Goal: Browse casually: Explore the website without a specific task or goal

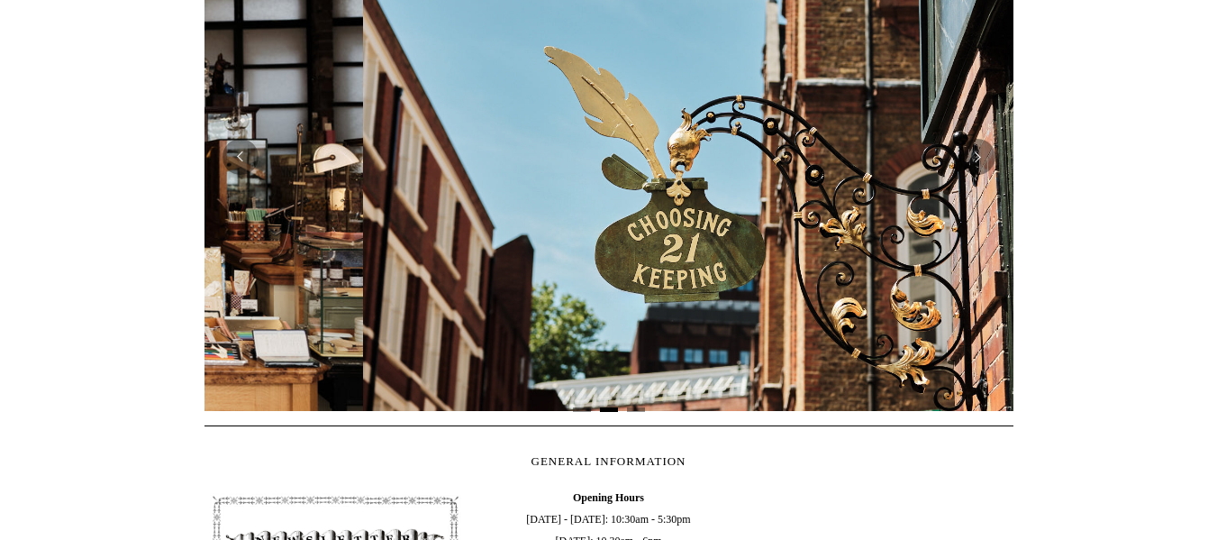
scroll to position [0, 809]
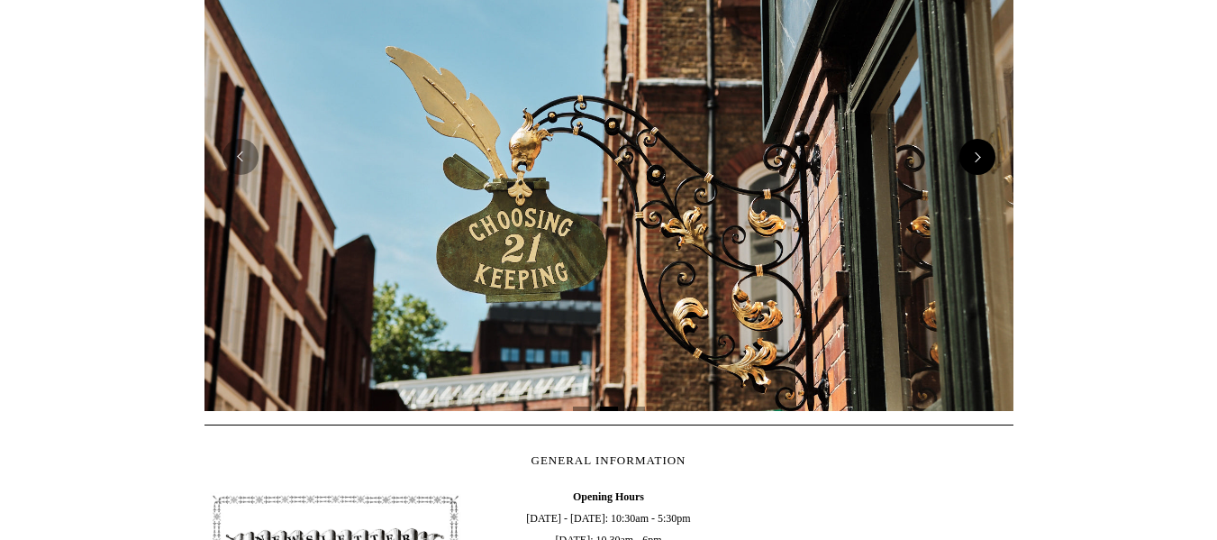
click at [984, 166] on button "Next" at bounding box center [977, 157] width 36 height 36
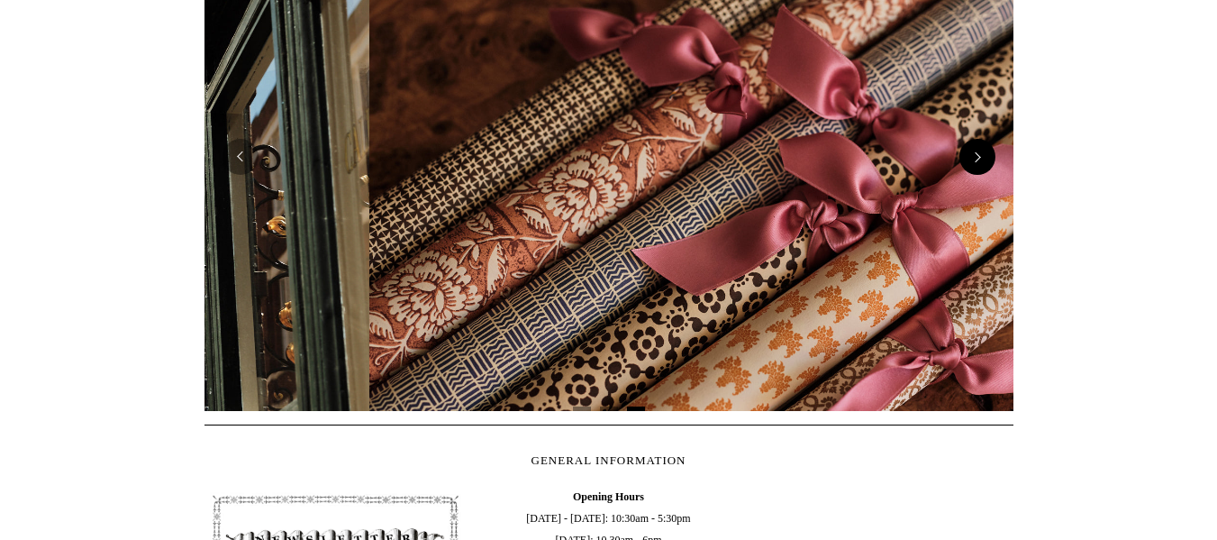
scroll to position [0, 1618]
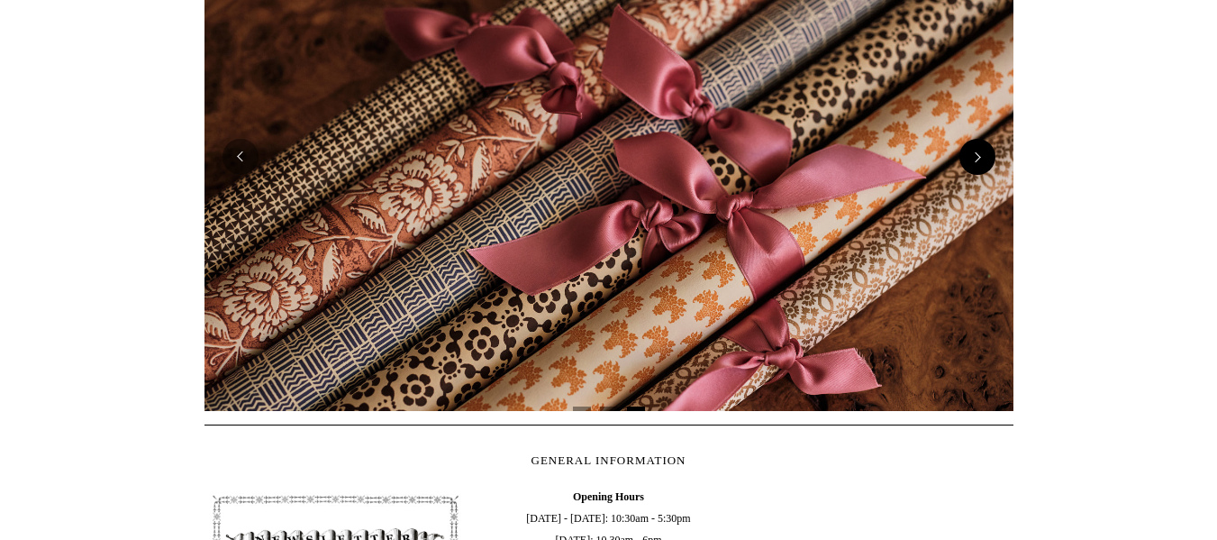
click at [984, 166] on button "Next" at bounding box center [977, 157] width 36 height 36
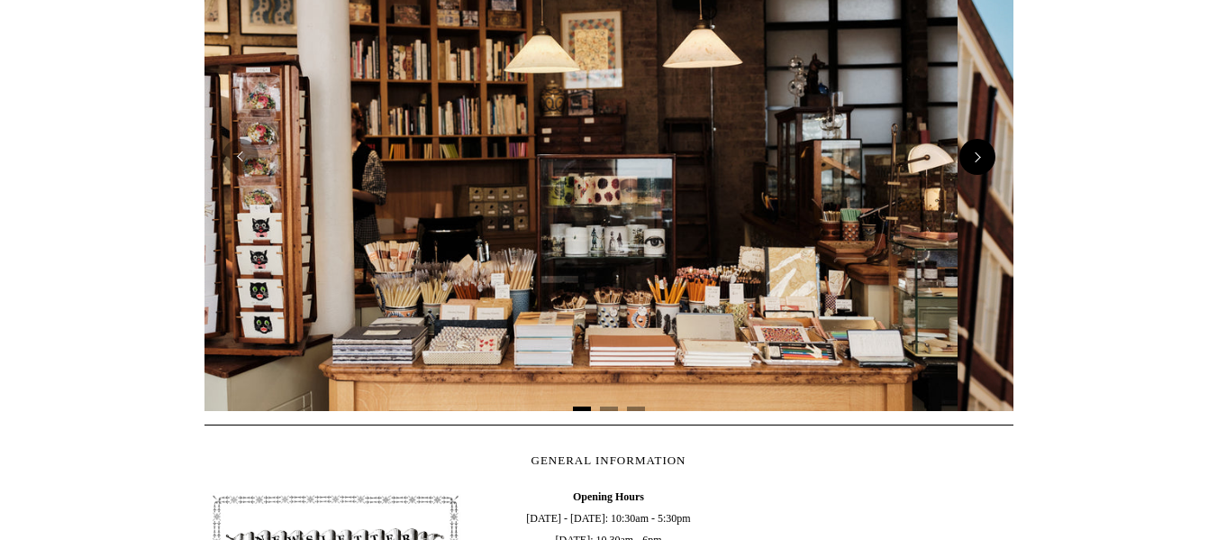
scroll to position [0, 0]
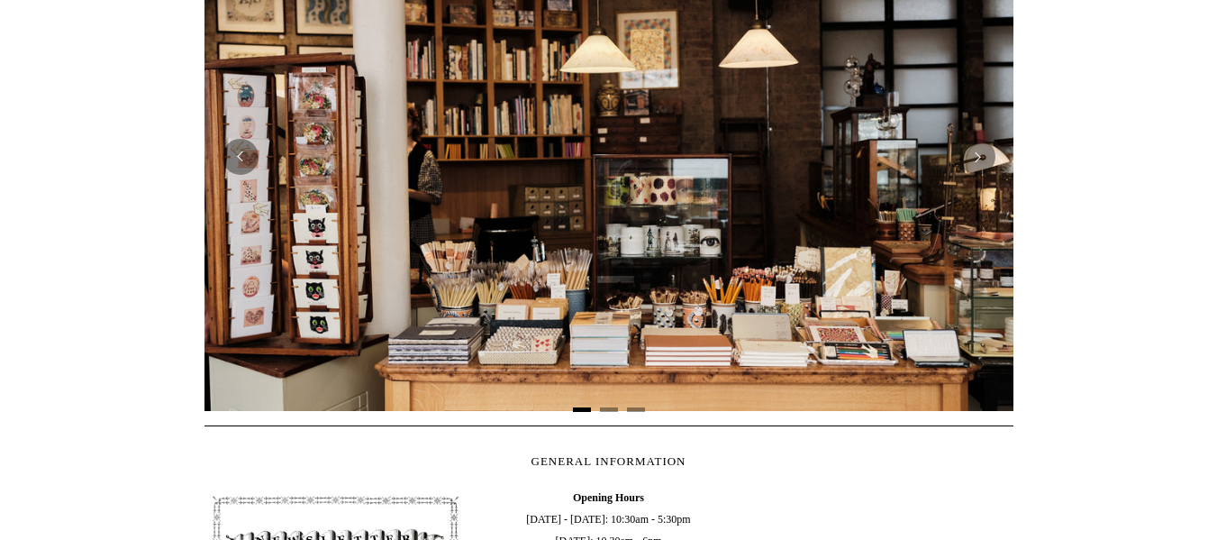
click at [812, 245] on img at bounding box center [609, 157] width 809 height 508
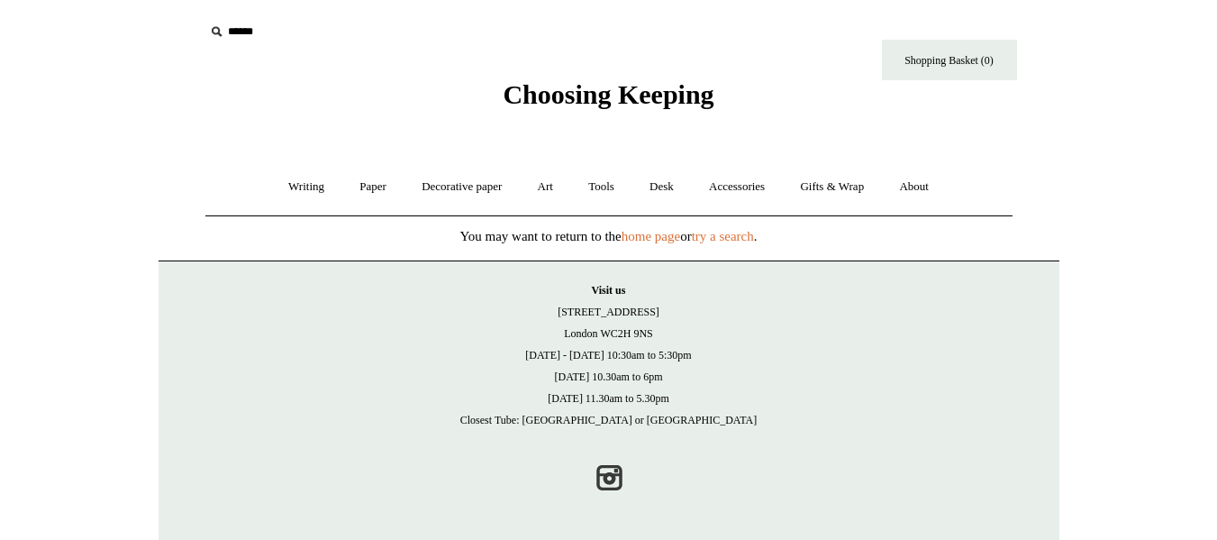
scroll to position [3, 0]
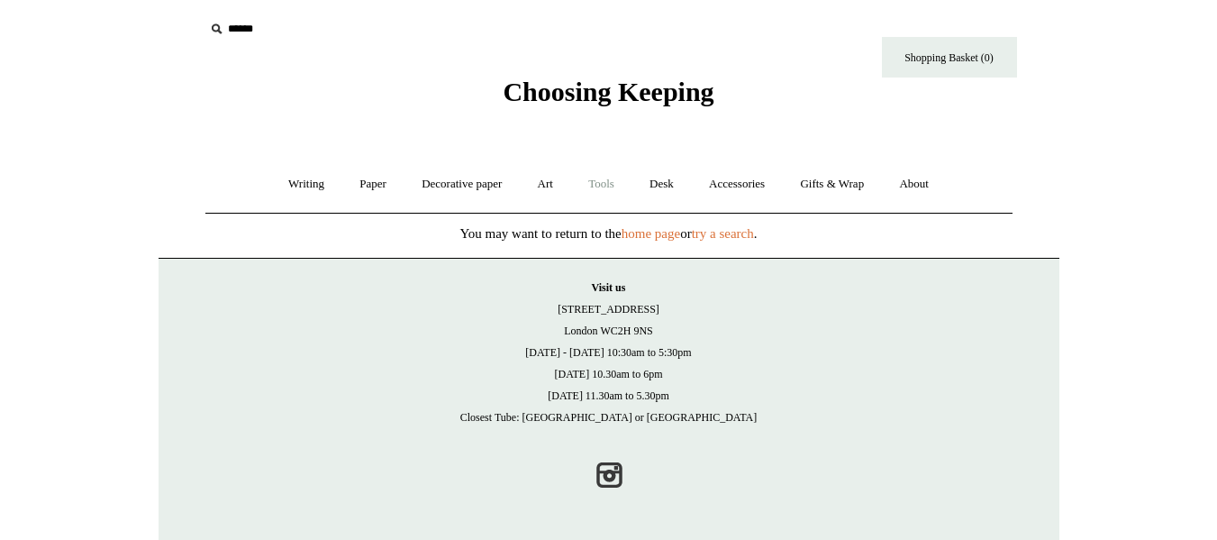
click at [609, 187] on link "Tools +" at bounding box center [601, 184] width 59 height 48
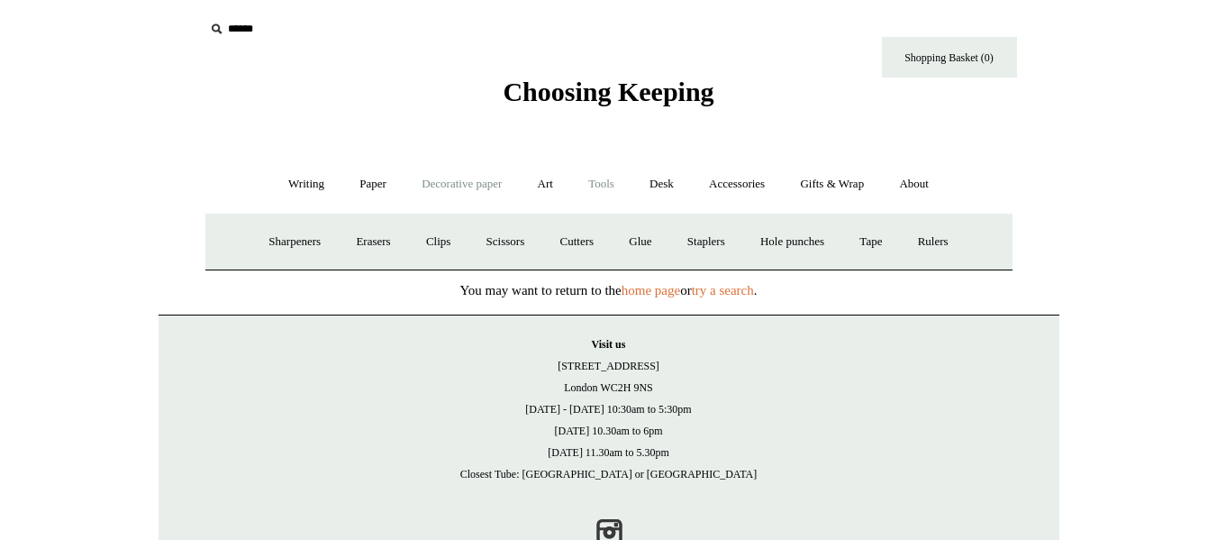
click at [466, 168] on link "Decorative paper +" at bounding box center [461, 184] width 113 height 48
click at [356, 184] on link "Paper +" at bounding box center [372, 184] width 59 height 48
click at [566, 244] on link "Sketchbooks +" at bounding box center [582, 242] width 92 height 48
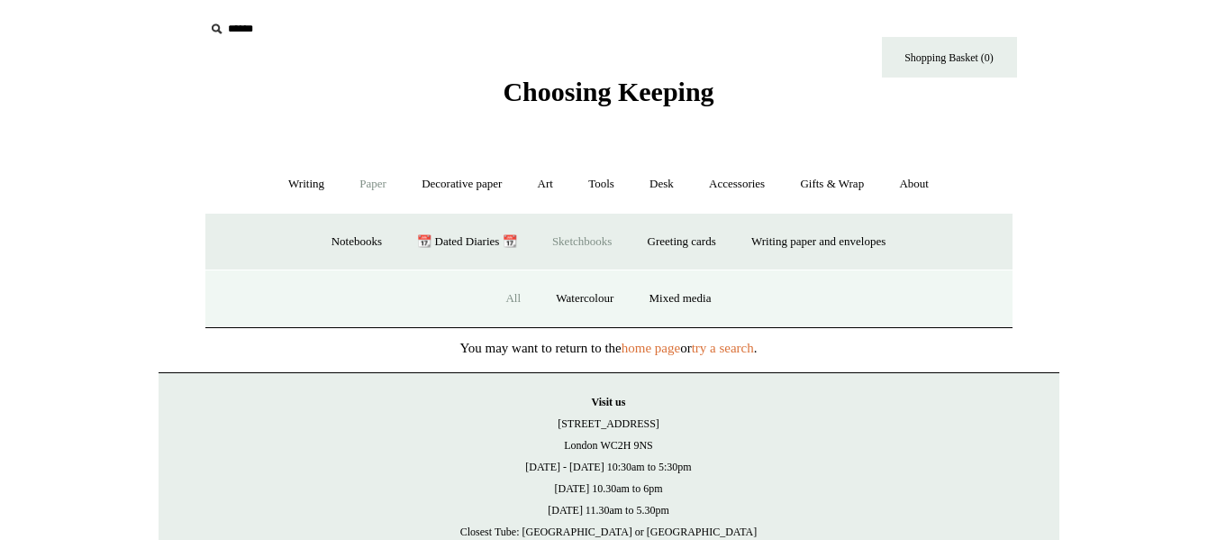
click at [497, 302] on link "All" at bounding box center [513, 299] width 48 height 48
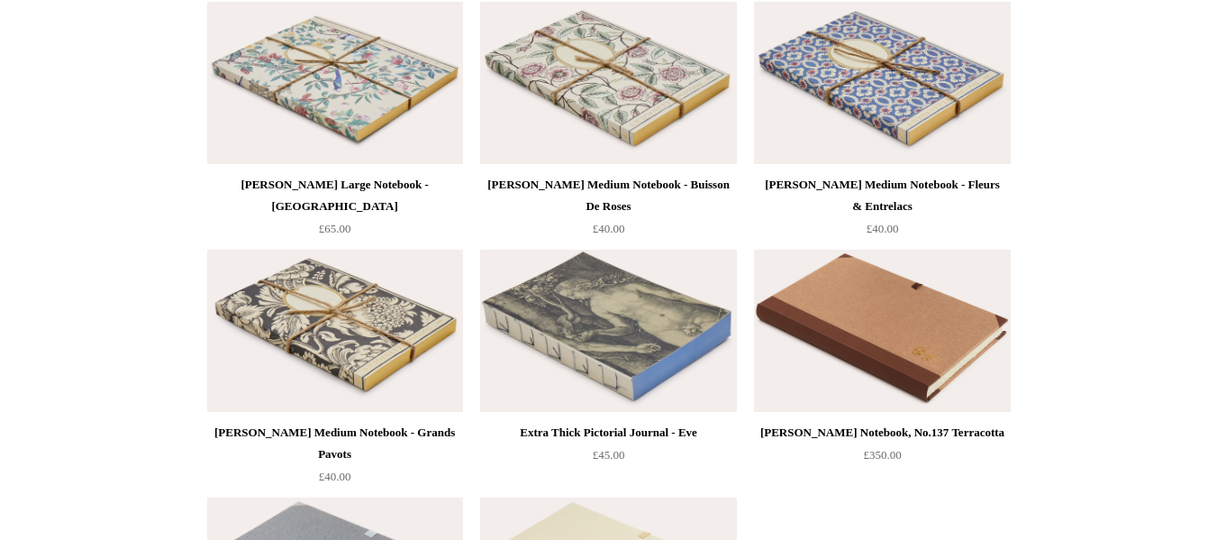
scroll to position [3206, 0]
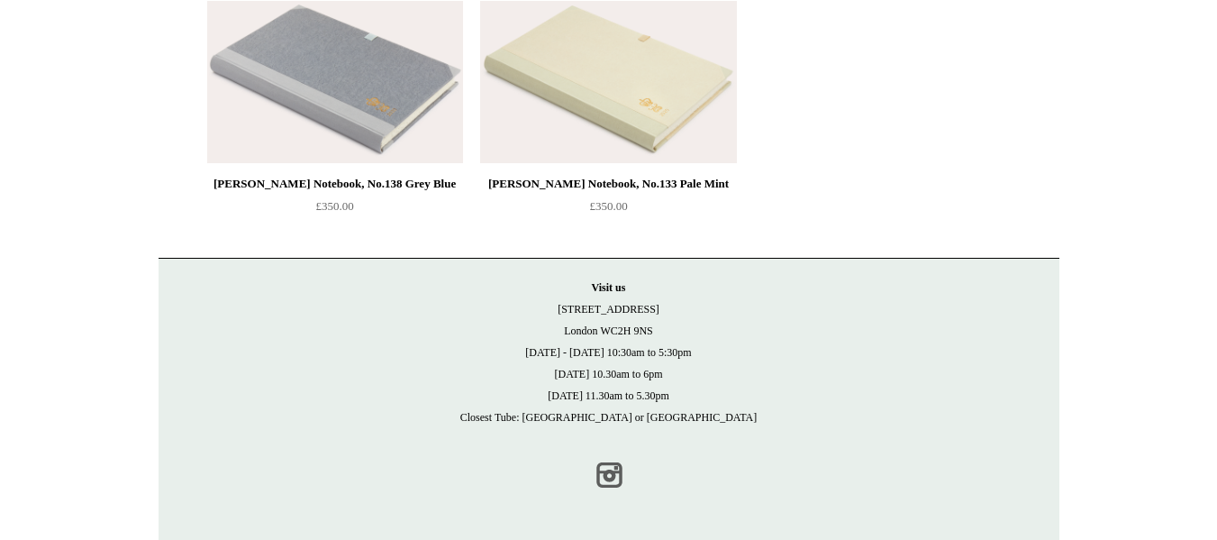
click at [618, 472] on link "Instagram" at bounding box center [609, 475] width 40 height 40
